Goal: Task Accomplishment & Management: Manage account settings

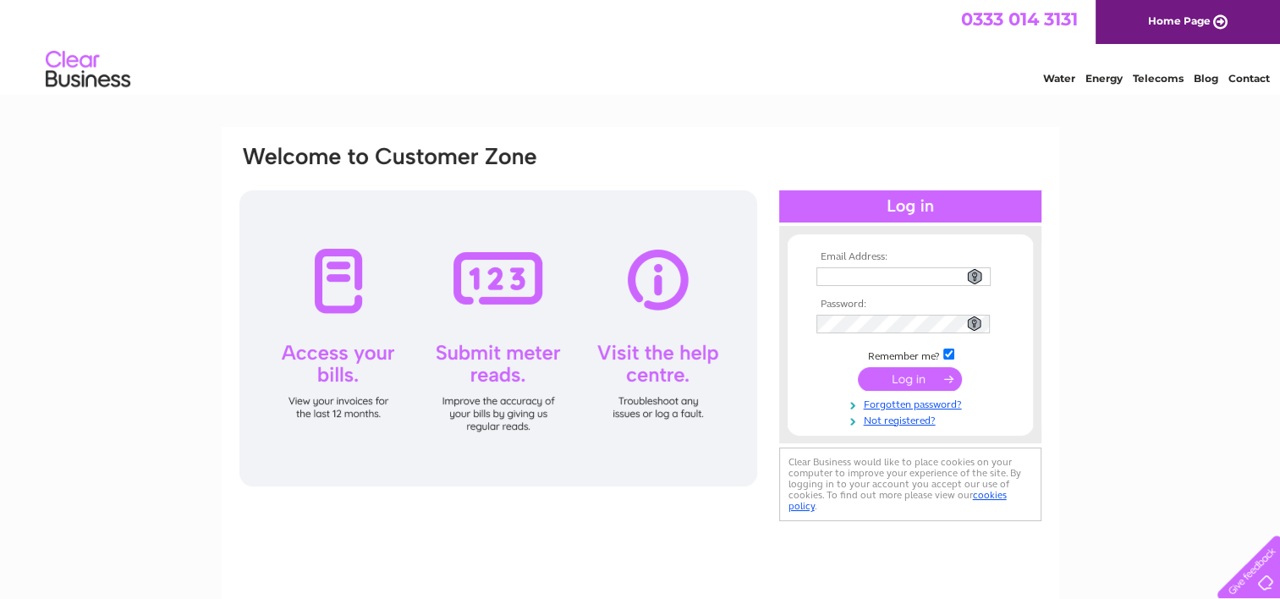
click at [845, 270] on input "text" at bounding box center [903, 276] width 174 height 19
type input "rjkewing@yahoo.com"
click at [943, 404] on link "Forgotten password?" at bounding box center [912, 403] width 192 height 16
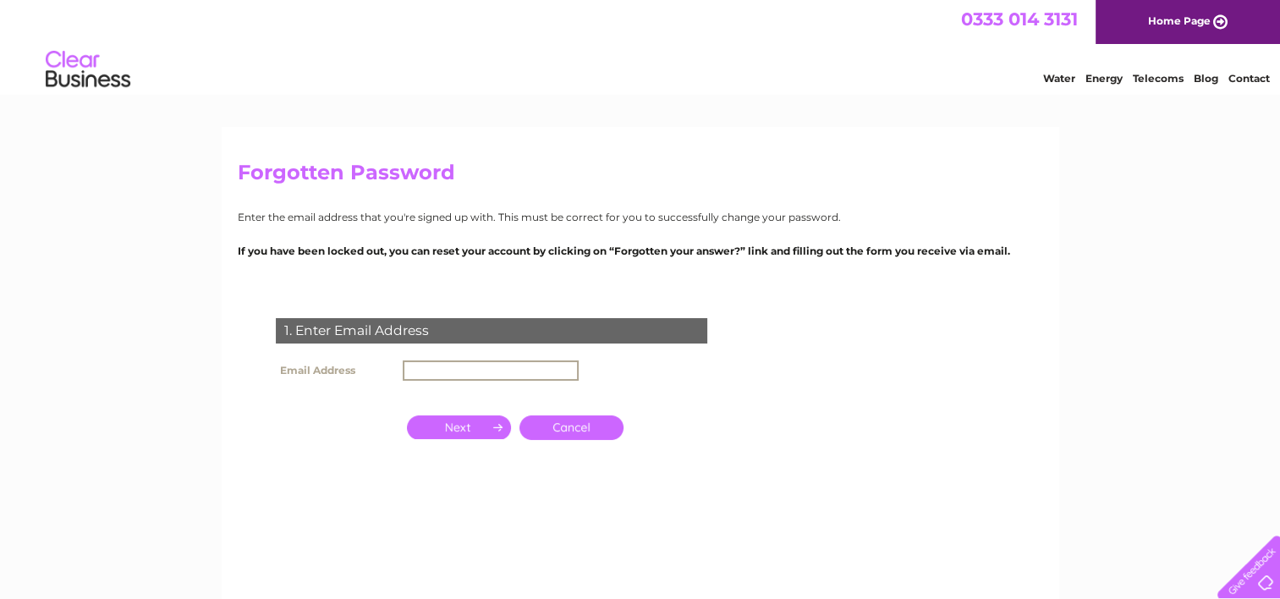
click at [443, 367] on input "text" at bounding box center [491, 370] width 176 height 20
type input "rjkewing@yahoo.com"
click at [467, 426] on input "button" at bounding box center [459, 427] width 104 height 24
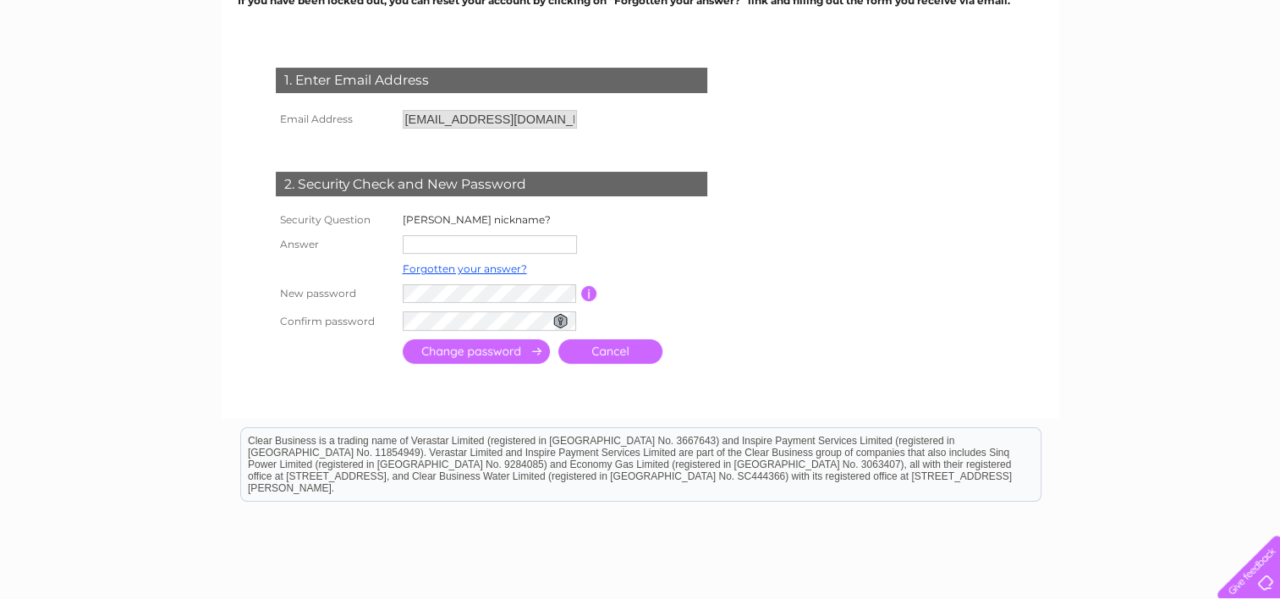
scroll to position [253, 0]
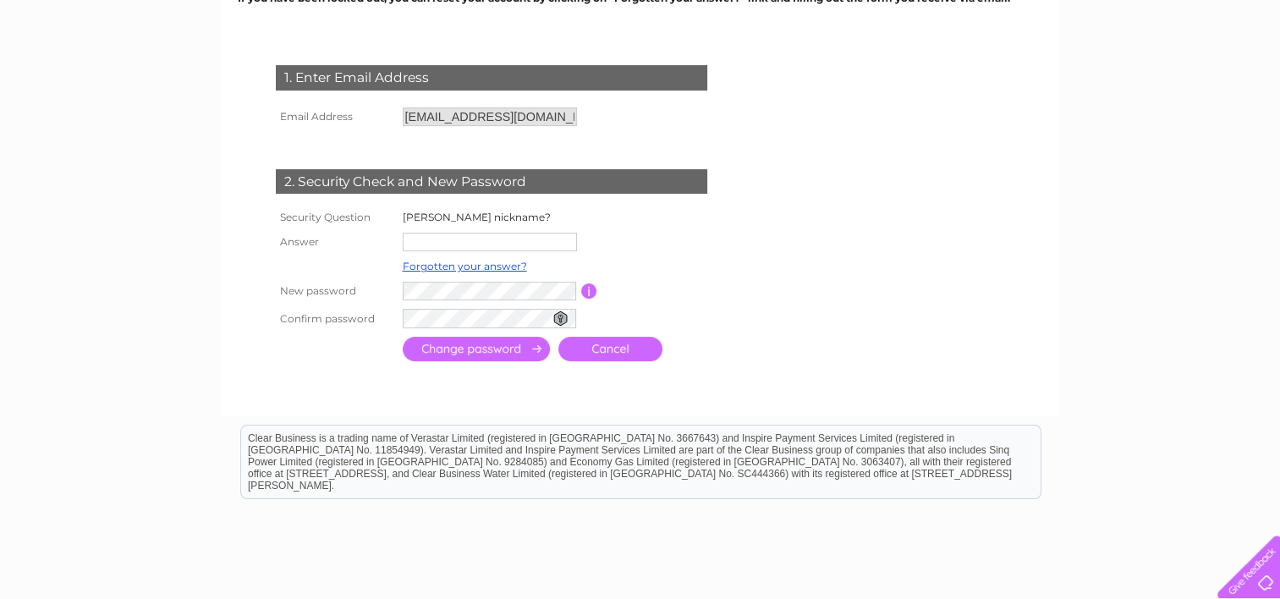
click at [443, 242] on input "text" at bounding box center [490, 242] width 174 height 19
type input "I"
type input "Papudinha"
click at [377, 293] on tr "New password Password must be at least 6 characters long" at bounding box center [510, 291] width 478 height 29
click at [461, 349] on input "submit" at bounding box center [476, 349] width 147 height 25
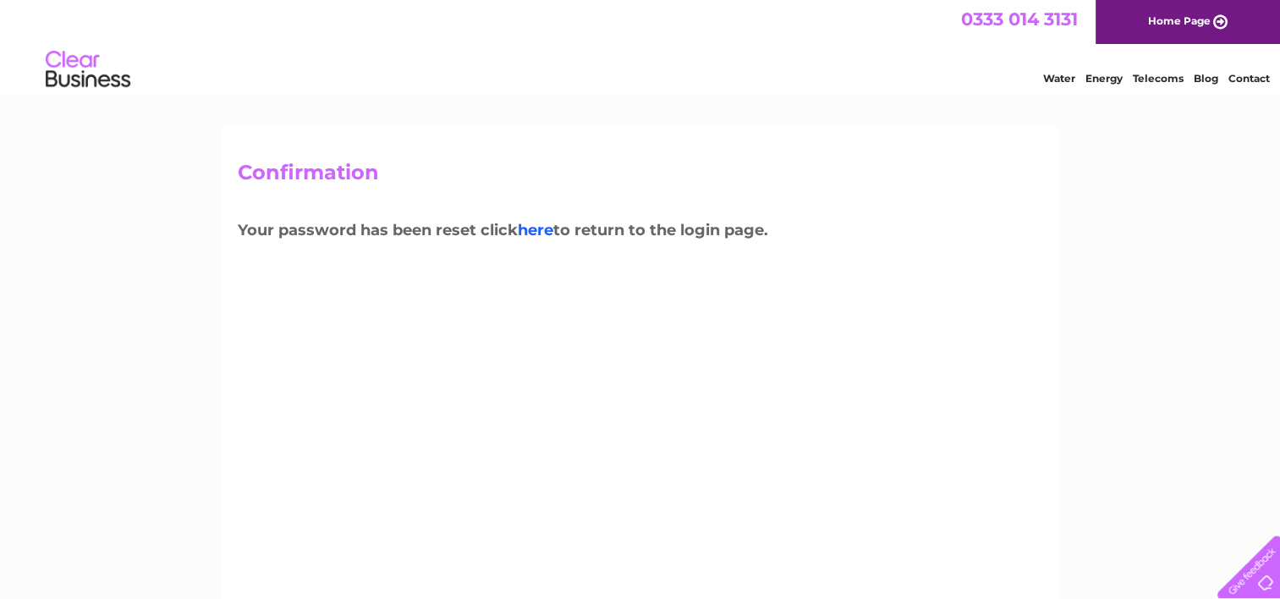
click at [548, 230] on link "here" at bounding box center [536, 230] width 36 height 19
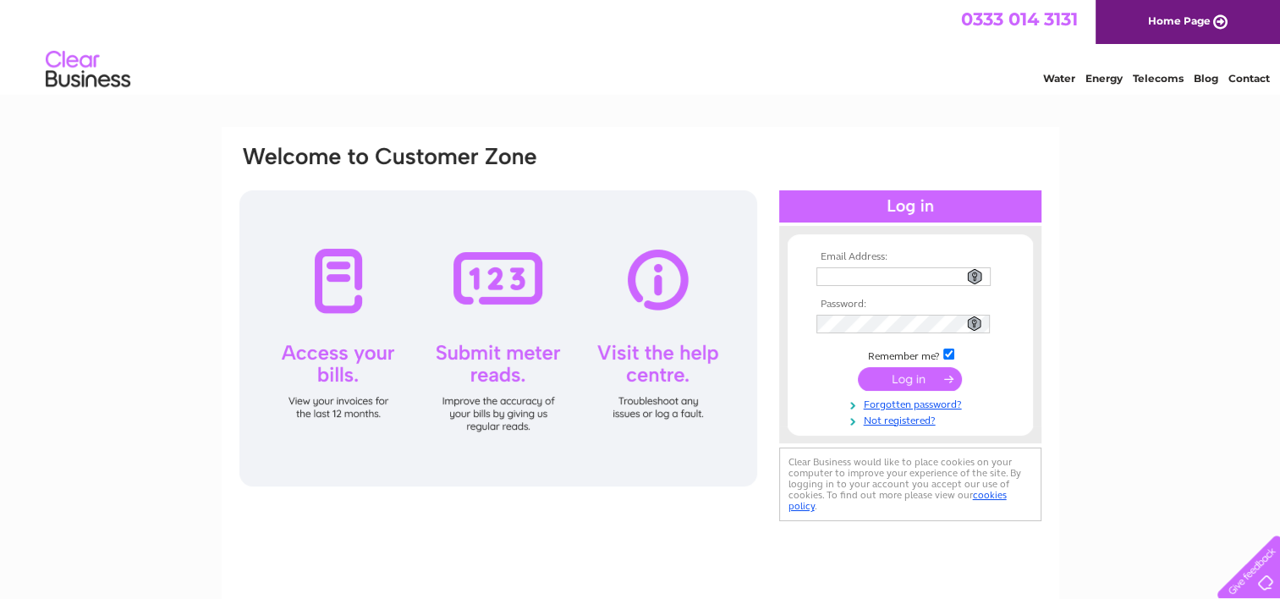
click at [835, 274] on input "text" at bounding box center [903, 276] width 174 height 19
type input "rjkewing@yahoo.com"
click at [909, 378] on input "submit" at bounding box center [910, 379] width 104 height 24
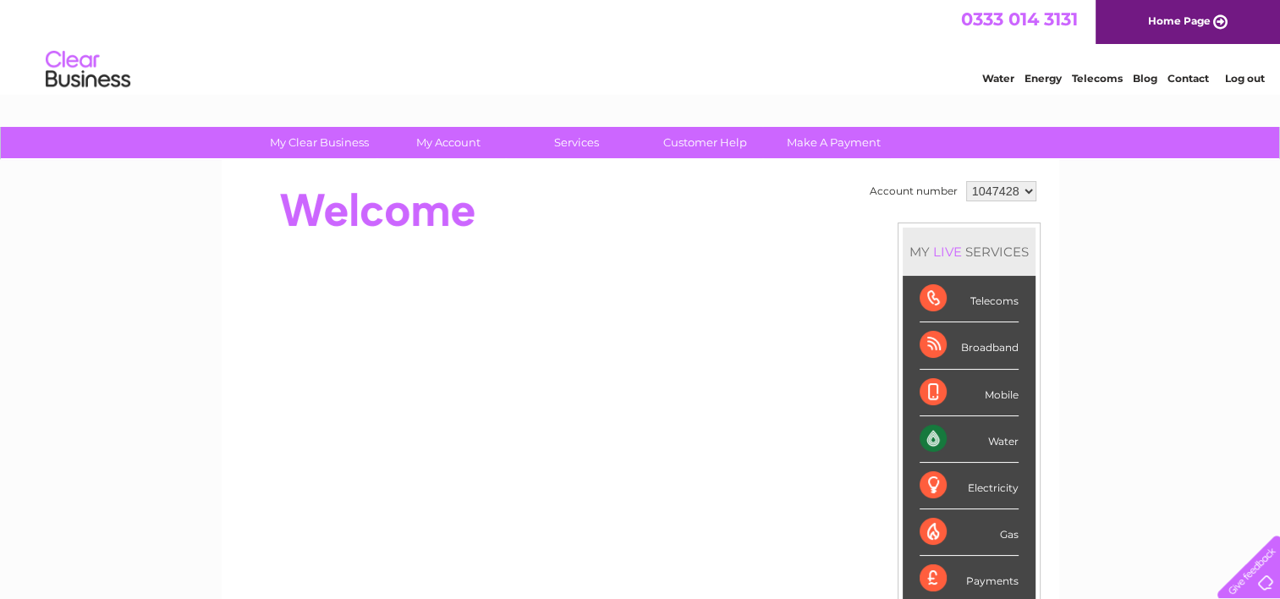
scroll to position [139, 0]
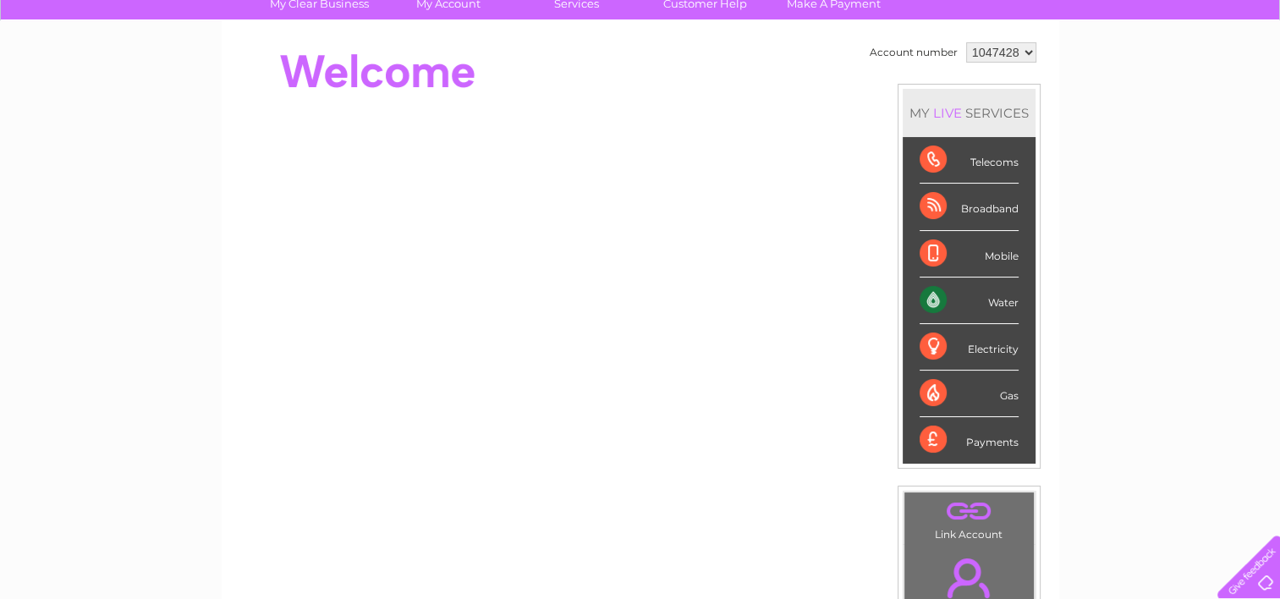
click at [999, 295] on div "Water" at bounding box center [968, 300] width 99 height 47
click at [933, 299] on div "Water" at bounding box center [968, 300] width 99 height 47
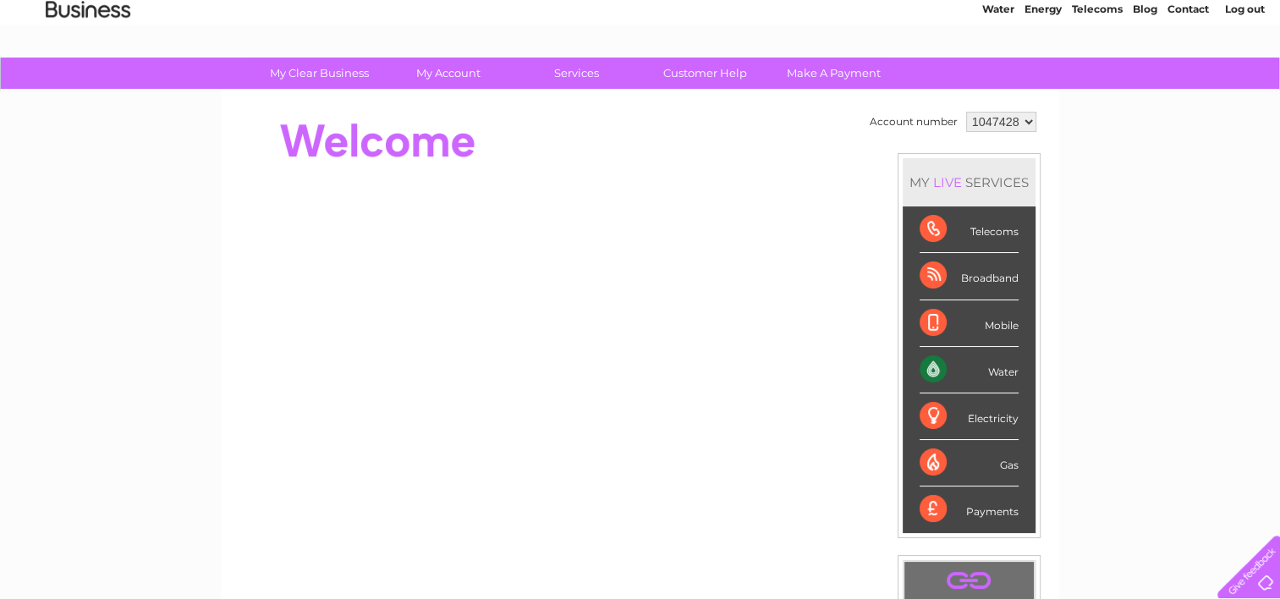
scroll to position [0, 0]
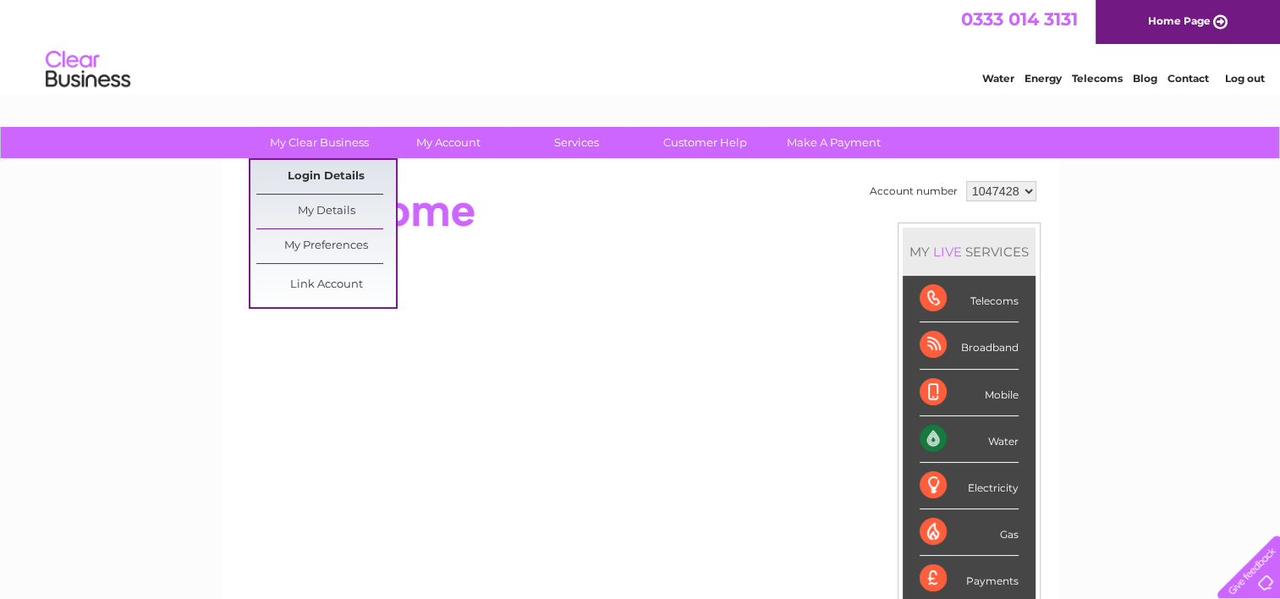
click at [327, 176] on link "Login Details" at bounding box center [326, 177] width 140 height 34
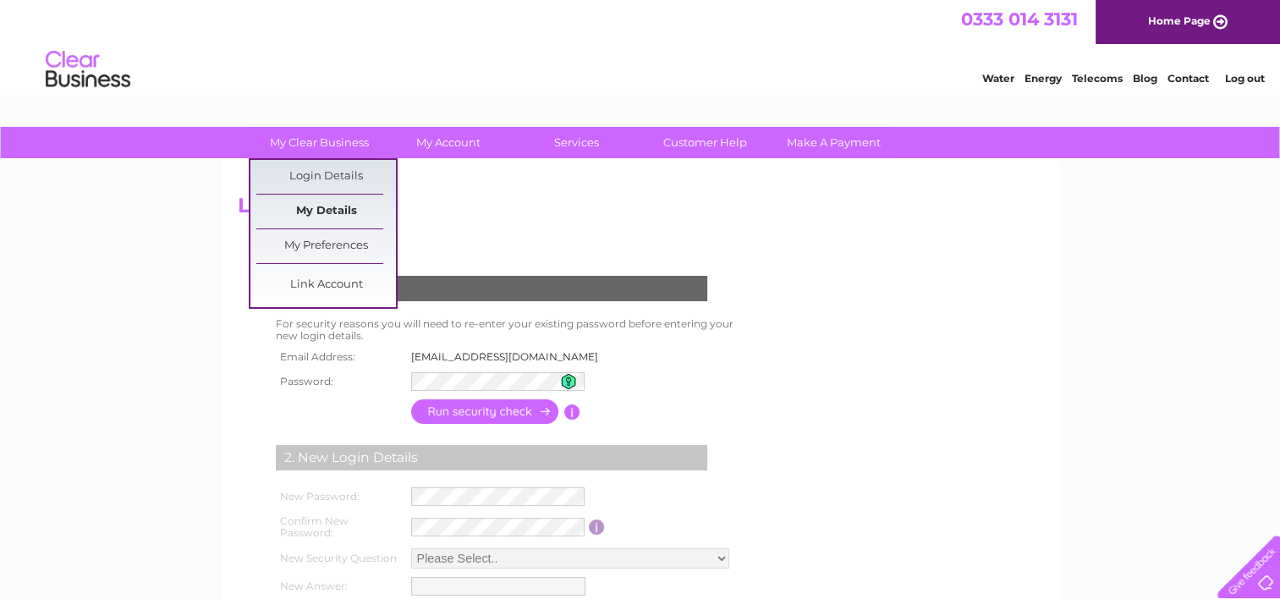
click at [338, 217] on link "My Details" at bounding box center [326, 212] width 140 height 34
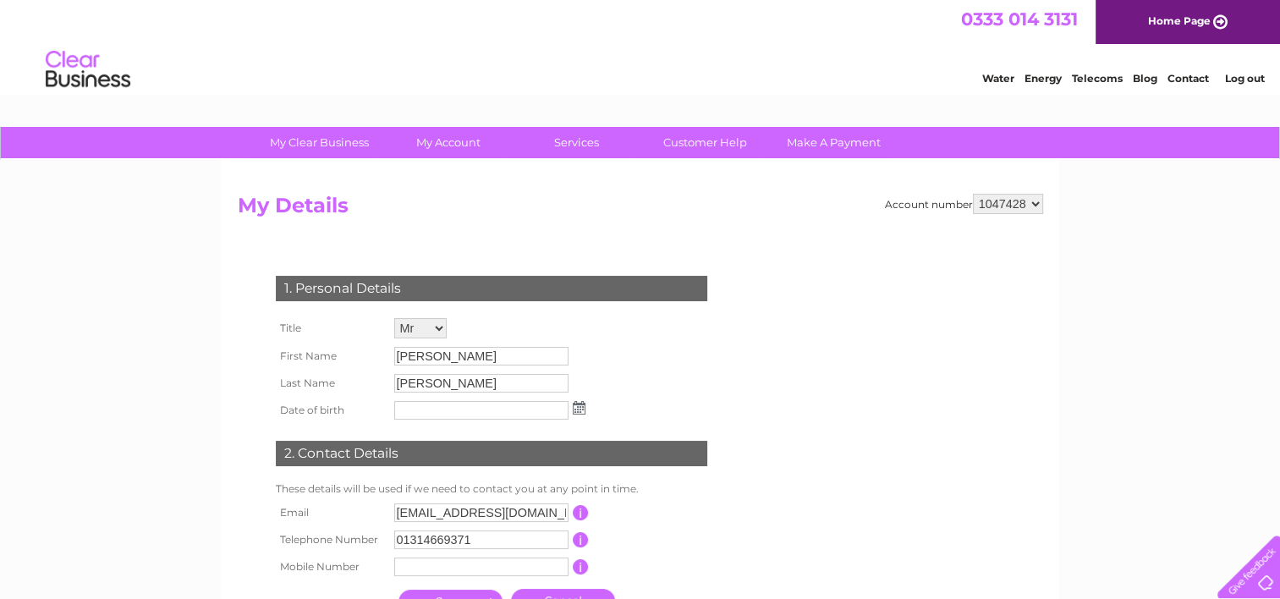
click at [439, 413] on input "text" at bounding box center [481, 410] width 174 height 19
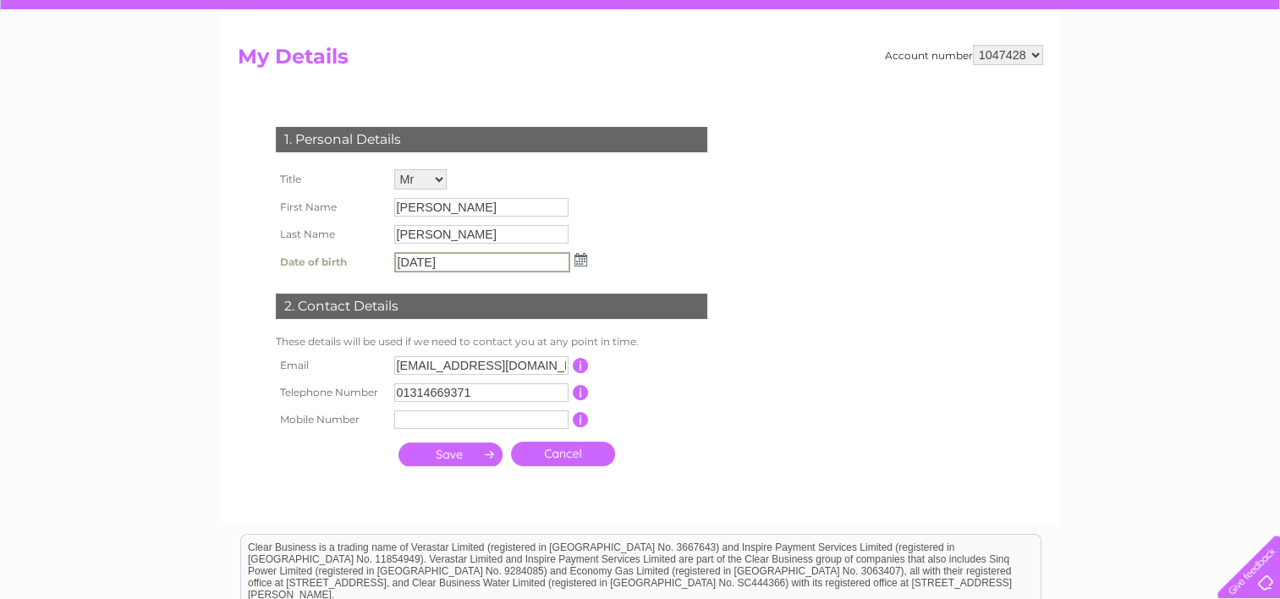
scroll to position [190, 0]
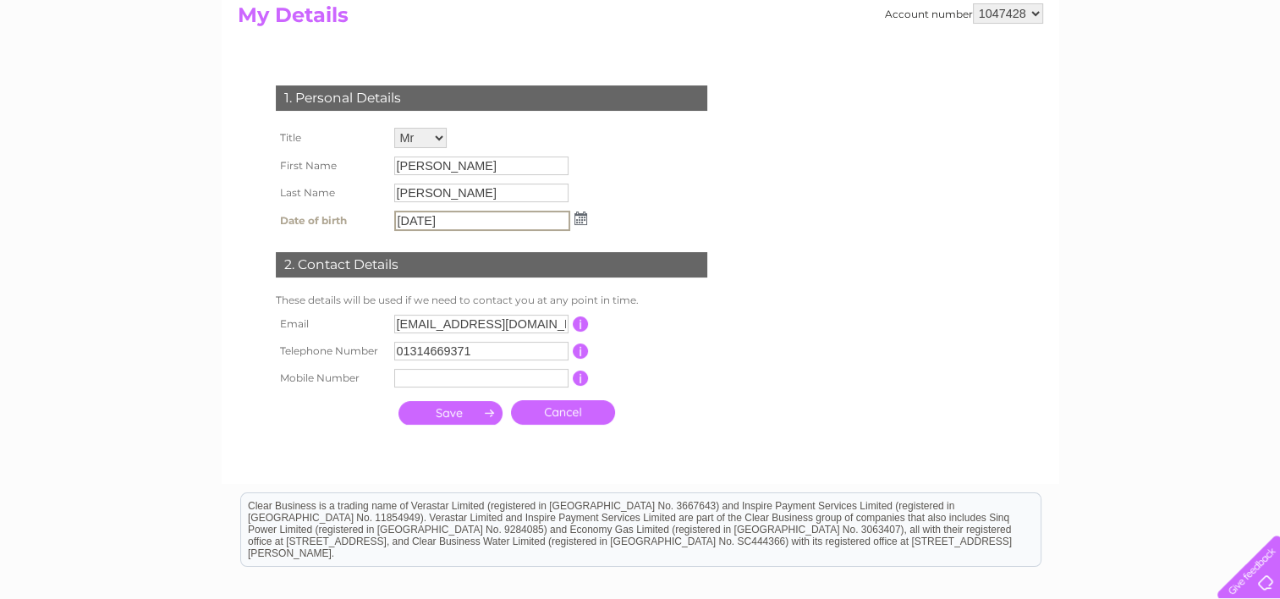
type input "27/01/1970"
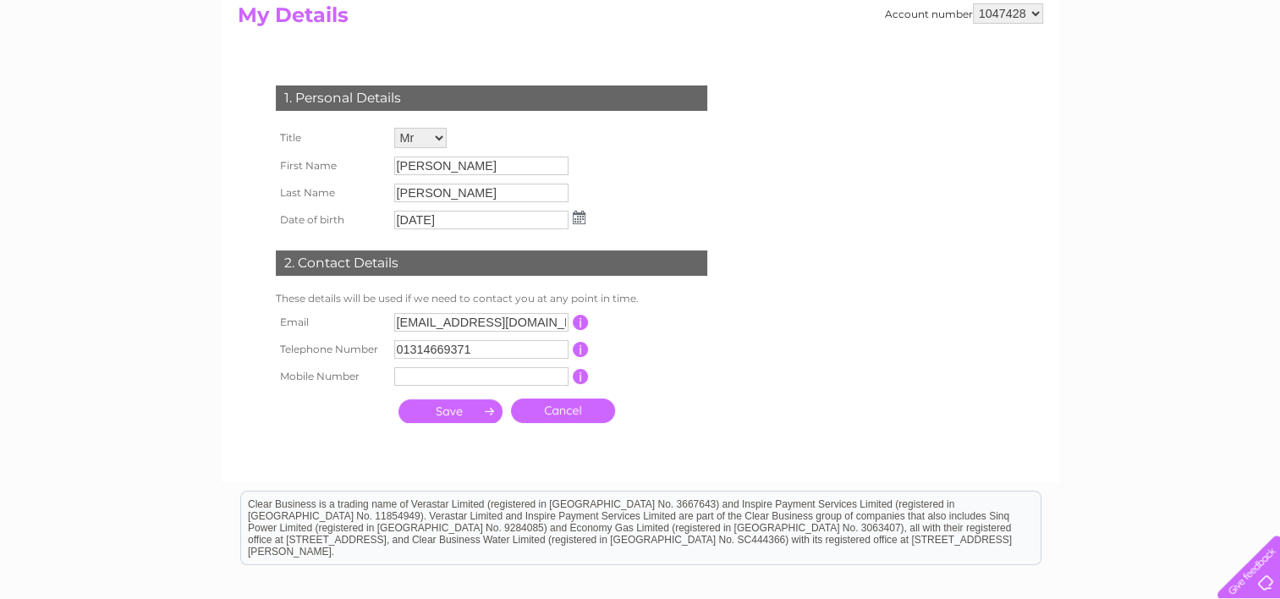
click at [447, 410] on input "submit" at bounding box center [450, 411] width 104 height 24
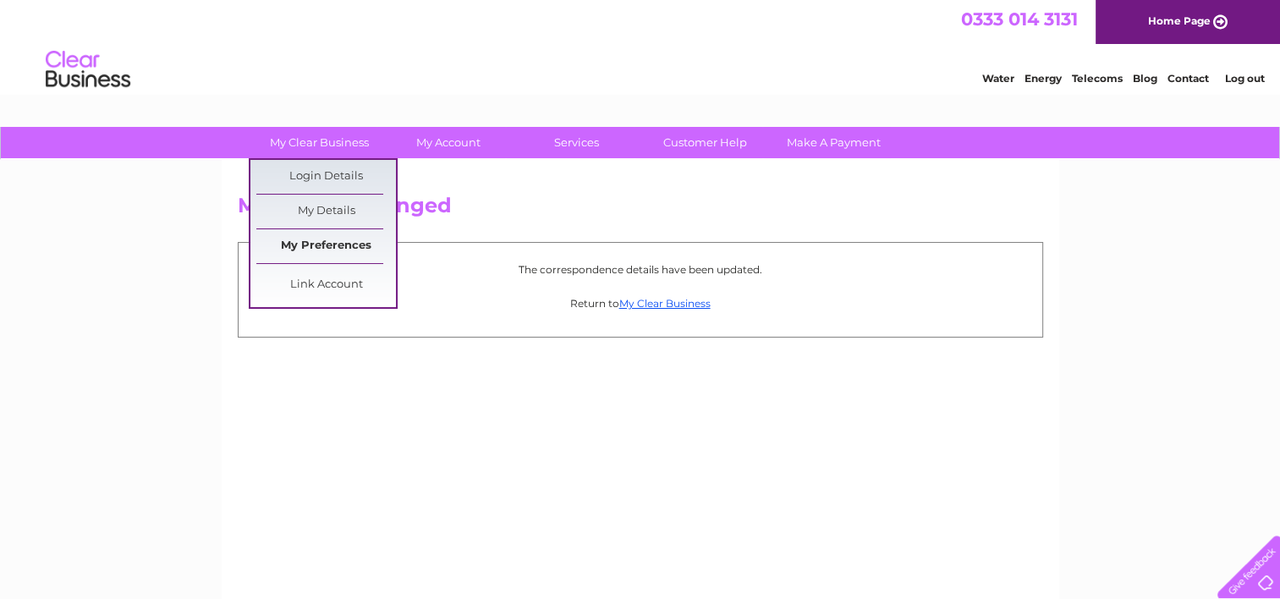
click at [340, 246] on link "My Preferences" at bounding box center [326, 246] width 140 height 34
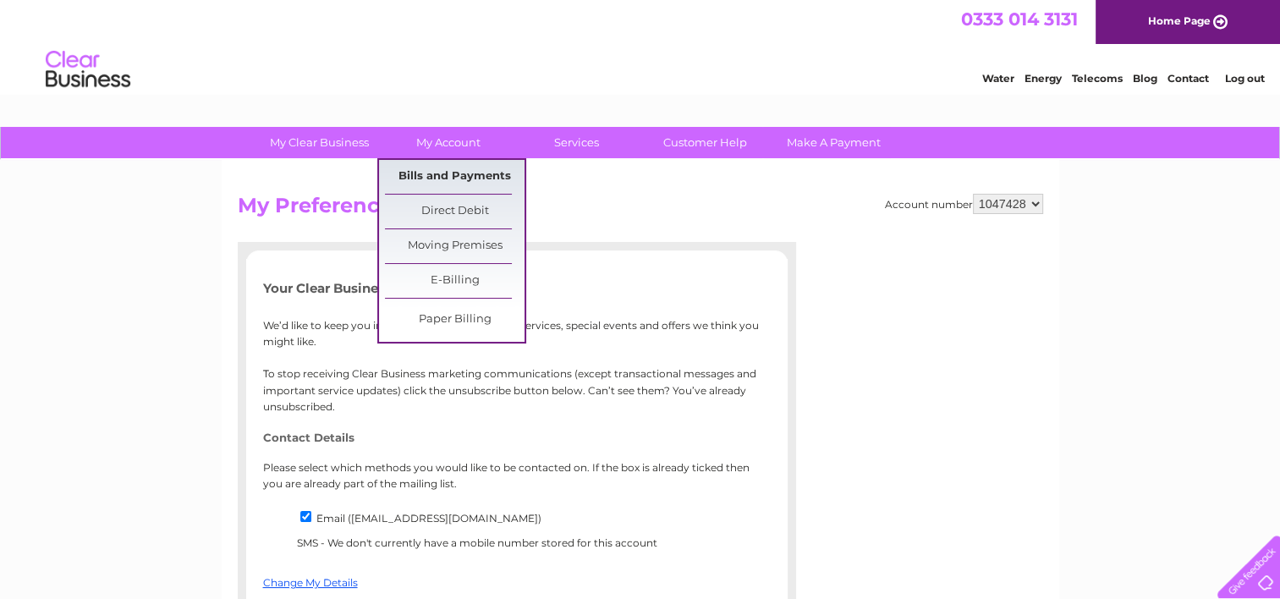
click at [462, 173] on link "Bills and Payments" at bounding box center [455, 177] width 140 height 34
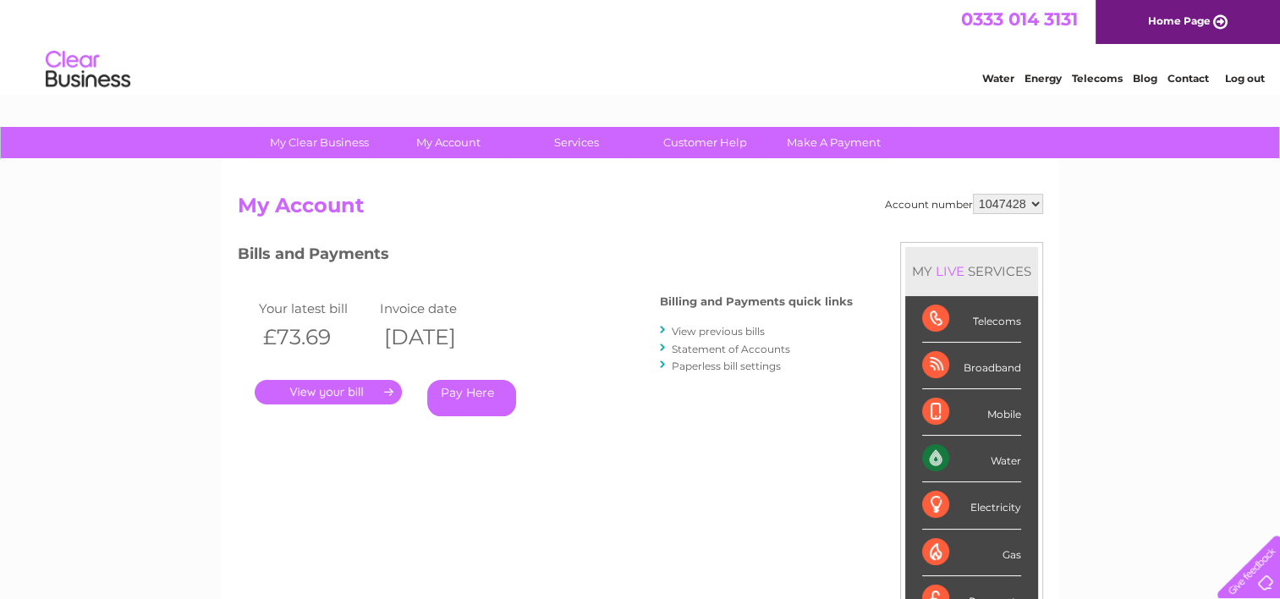
click at [748, 332] on link "View previous bills" at bounding box center [718, 331] width 93 height 13
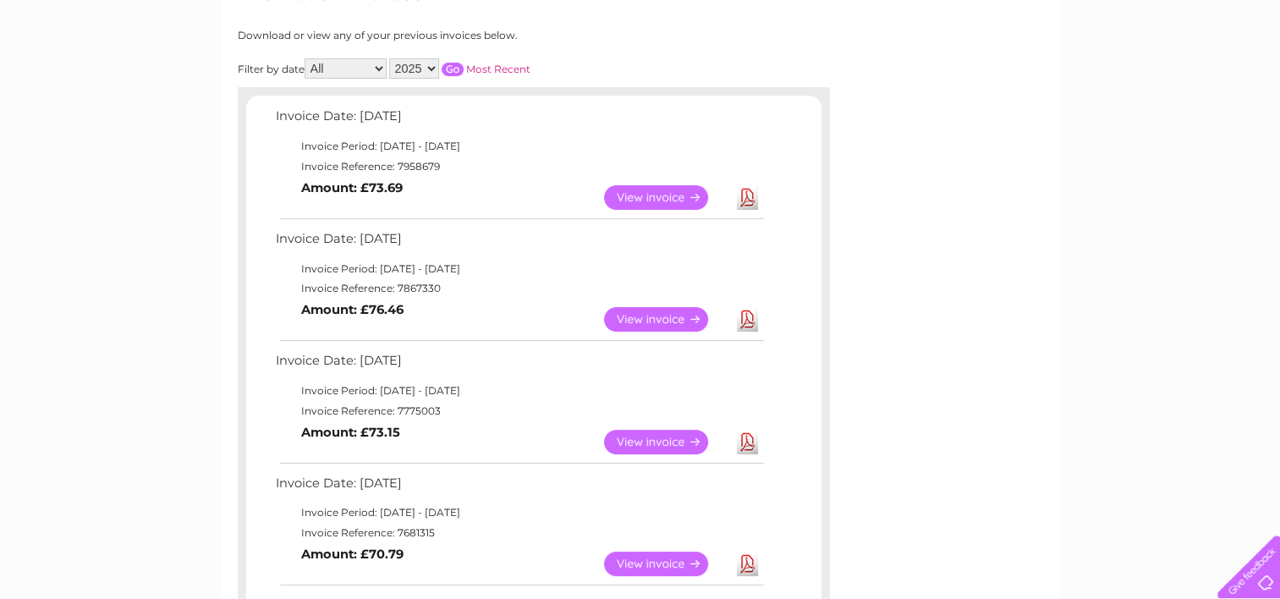
scroll to position [208, 0]
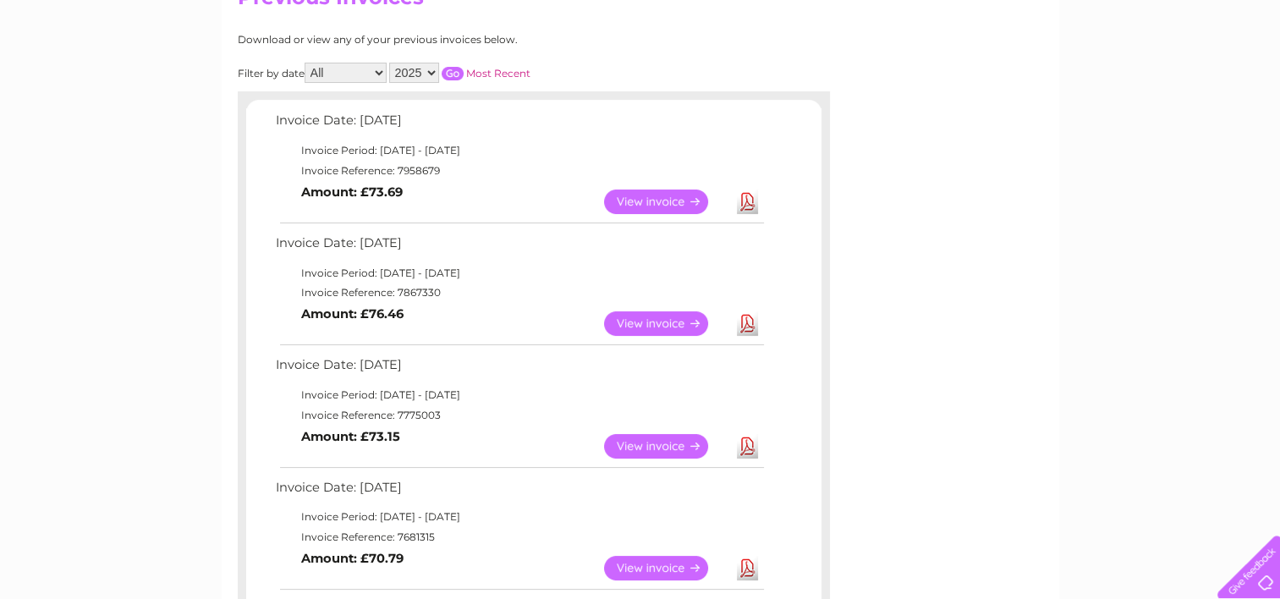
click at [663, 198] on link "View" at bounding box center [666, 201] width 124 height 25
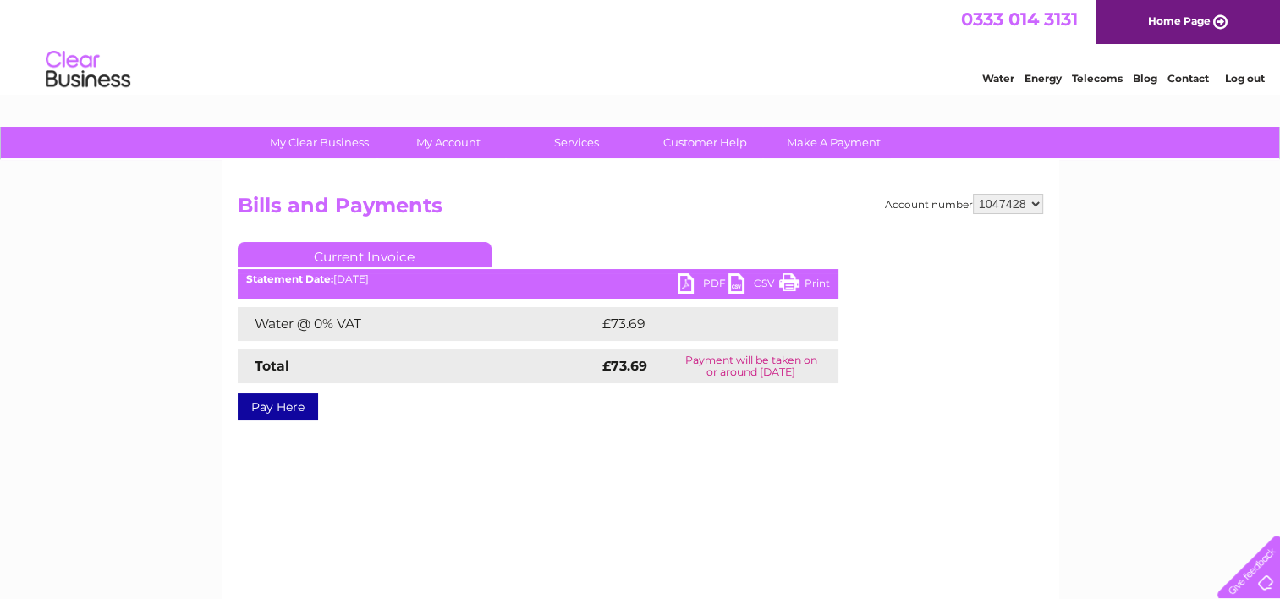
click at [692, 282] on link "PDF" at bounding box center [702, 285] width 51 height 25
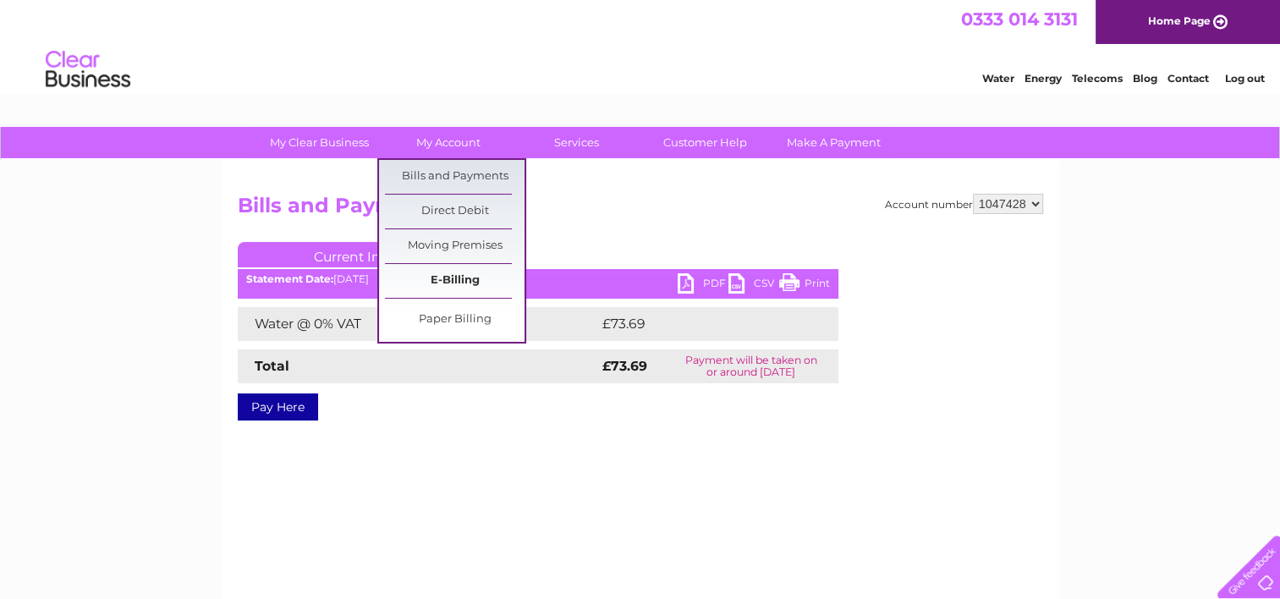
click at [466, 280] on link "E-Billing" at bounding box center [455, 281] width 140 height 34
